Goal: Check status: Check status

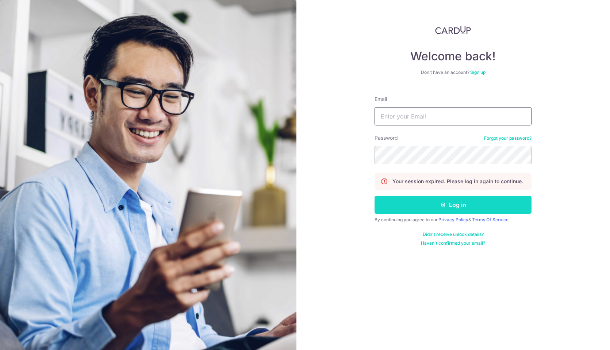
type input "[EMAIL_ADDRESS][DOMAIN_NAME]"
click at [405, 208] on button "Log in" at bounding box center [453, 204] width 157 height 18
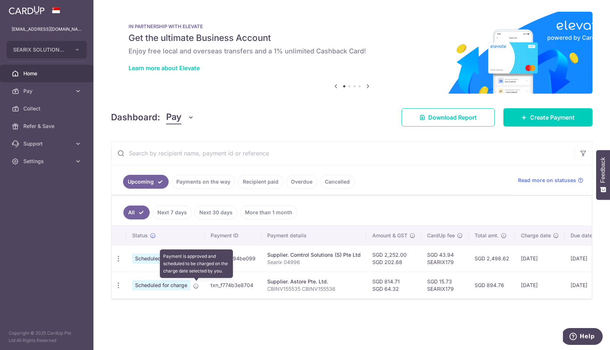
scroll to position [0, 66]
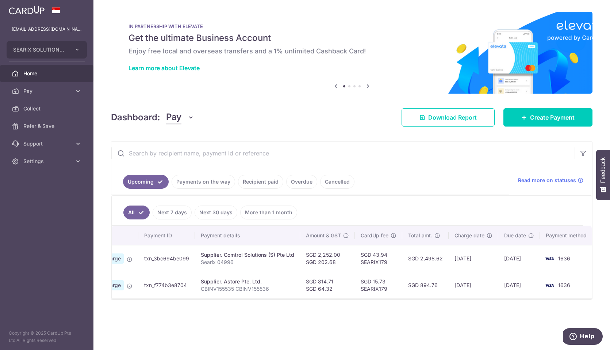
click at [250, 285] on p "CBINV155535 CBINV155536" at bounding box center [248, 288] width 94 height 7
click at [247, 286] on p "CBINV155535 CBINV155536" at bounding box center [248, 288] width 94 height 7
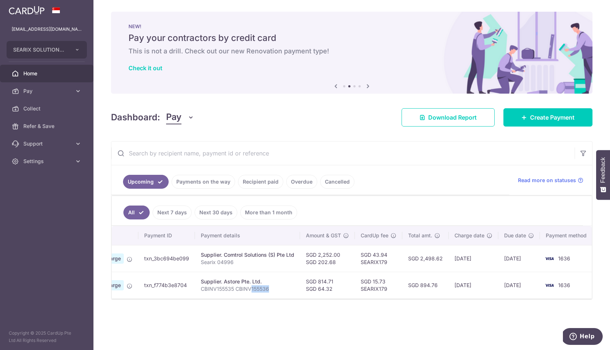
drag, startPoint x: 250, startPoint y: 289, endPoint x: 268, endPoint y: 289, distance: 17.9
click at [268, 289] on p "CBINV155535 CBINV155536" at bounding box center [248, 288] width 94 height 7
copy p "155536"
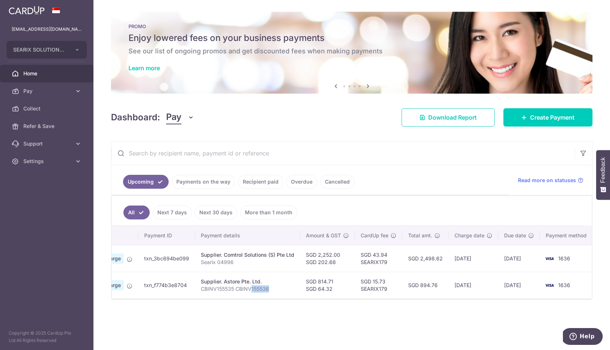
copy p "155536"
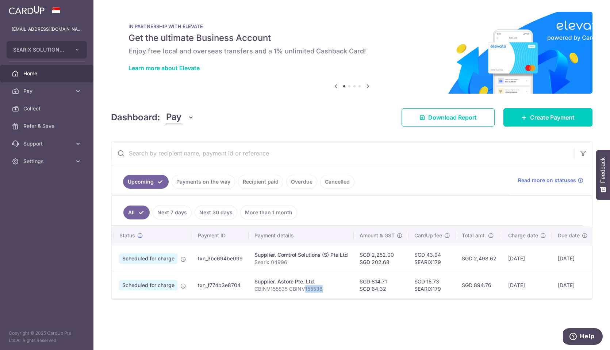
scroll to position [0, 0]
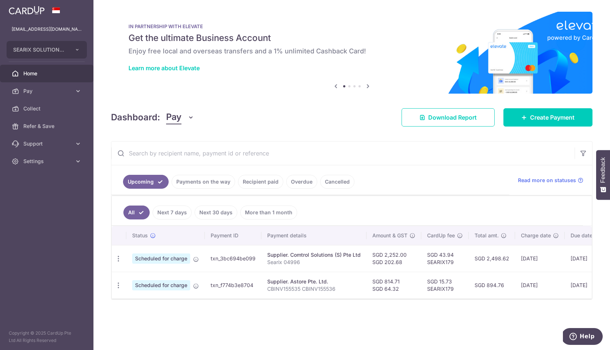
click at [253, 180] on link "Recipient paid" at bounding box center [260, 182] width 45 height 14
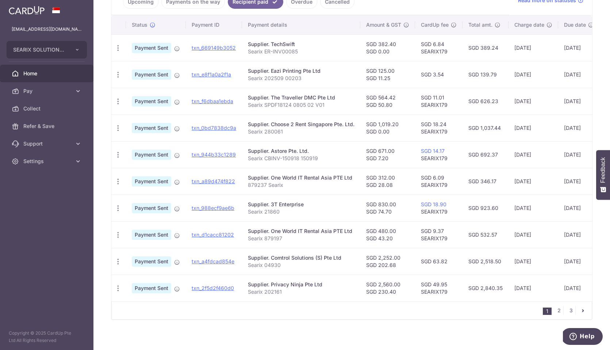
scroll to position [181, 0]
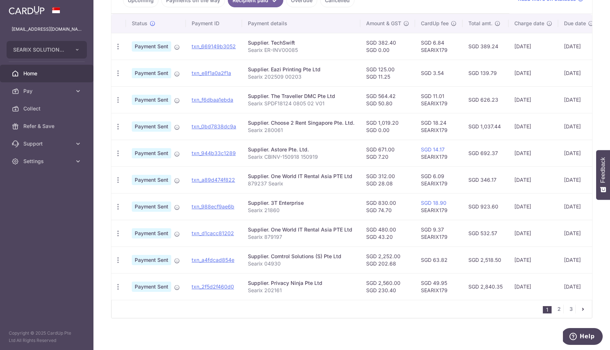
click at [291, 155] on p "Searix CBINV-150918 150919" at bounding box center [301, 156] width 107 height 7
drag, startPoint x: 291, startPoint y: 155, endPoint x: 305, endPoint y: 155, distance: 13.5
click at [305, 155] on p "Searix CBINV-150918 150919" at bounding box center [301, 156] width 107 height 7
click at [254, 157] on p "Searix CBINV-150918 150919" at bounding box center [301, 156] width 107 height 7
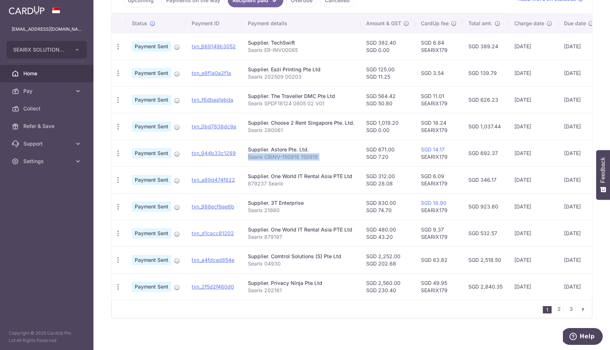
drag, startPoint x: 254, startPoint y: 157, endPoint x: 272, endPoint y: 155, distance: 18.0
click at [272, 155] on p "Searix CBINV-150918 150919" at bounding box center [301, 156] width 107 height 7
copy tr "Searix CBINV-150918 150919"
click at [274, 158] on p "Searix CBINV-150918 150919" at bounding box center [301, 156] width 107 height 7
drag, startPoint x: 274, startPoint y: 158, endPoint x: 309, endPoint y: 157, distance: 35.4
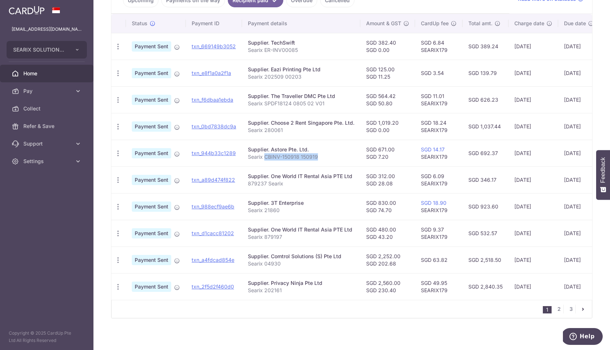
click at [309, 157] on p "Searix CBINV-150918 150919" at bounding box center [301, 156] width 107 height 7
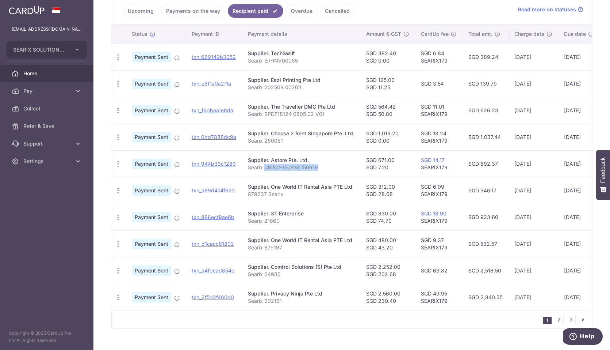
scroll to position [161, 0]
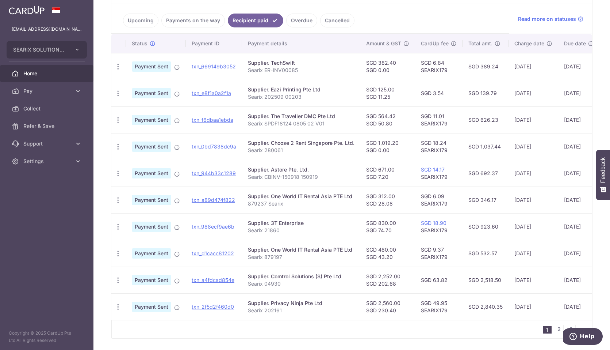
click at [361, 177] on td "SGD 671.00 SGD 7.20" at bounding box center [388, 173] width 55 height 27
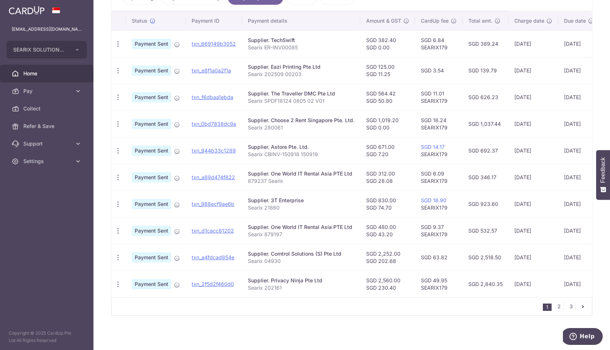
scroll to position [188, 0]
click at [484, 148] on td "SGD 692.37" at bounding box center [486, 150] width 46 height 27
copy td "692.37"
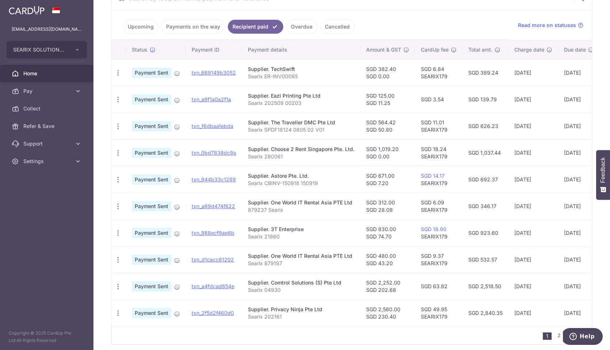
scroll to position [152, 0]
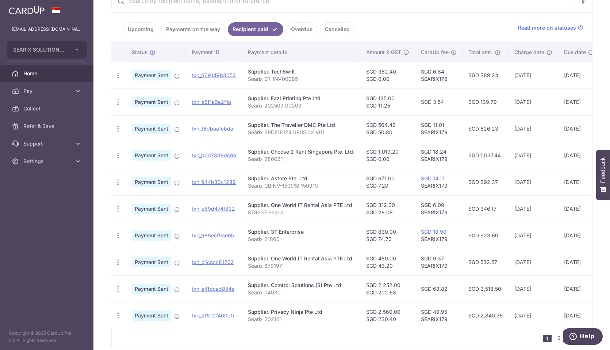
click at [202, 31] on link "Payments on the way" at bounding box center [193, 29] width 64 height 14
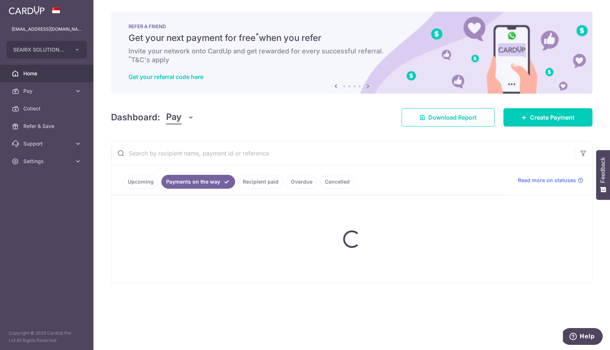
scroll to position [0, 0]
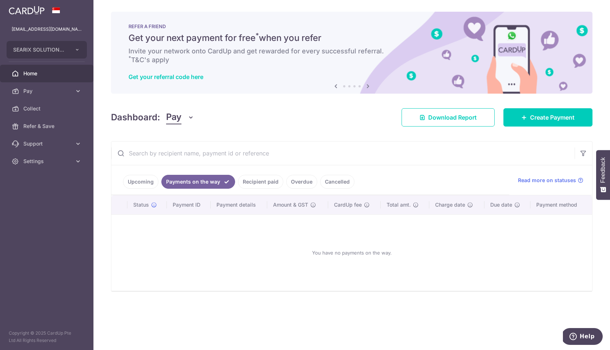
click at [141, 181] on link "Upcoming" at bounding box center [140, 182] width 35 height 14
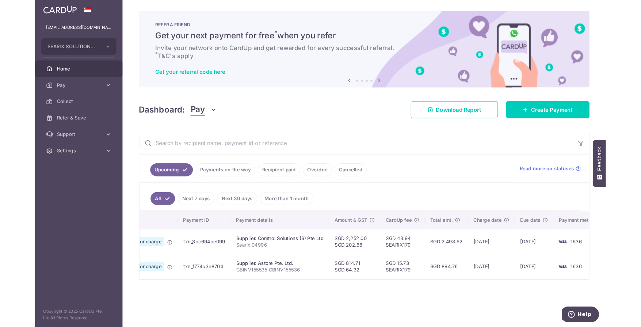
scroll to position [0, 66]
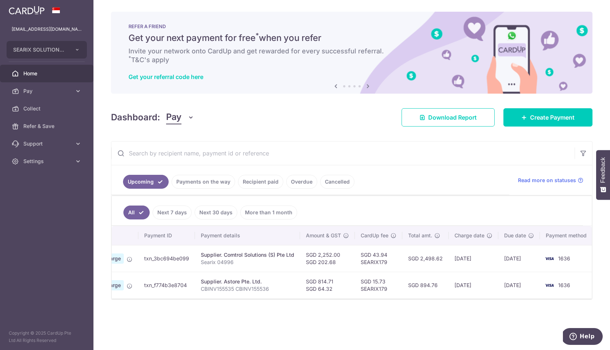
click at [227, 287] on p "CBINV155535 CBINV155536" at bounding box center [248, 288] width 94 height 7
copy tr "CBINV155535 CBINV155536"
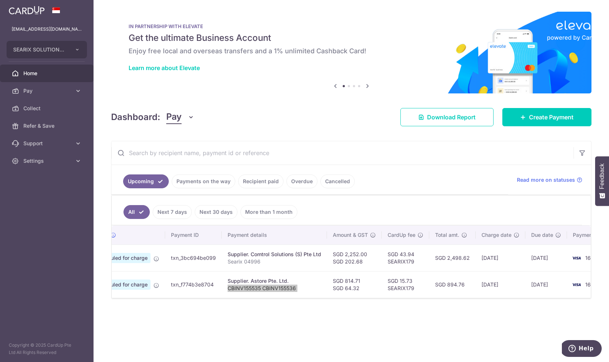
scroll to position [0, 40]
